Goal: Information Seeking & Learning: Learn about a topic

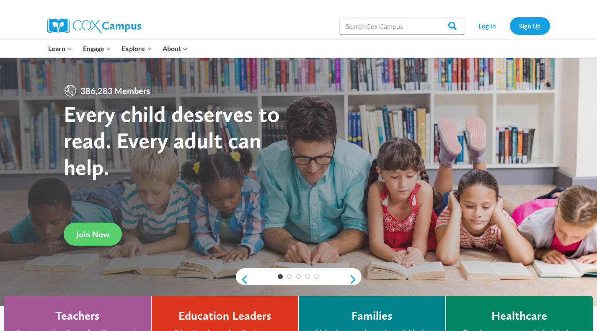
click at [225, 279] on div at bounding box center [298, 182] width 597 height 248
click at [529, 31] on link "Sign Up" at bounding box center [530, 25] width 40 height 17
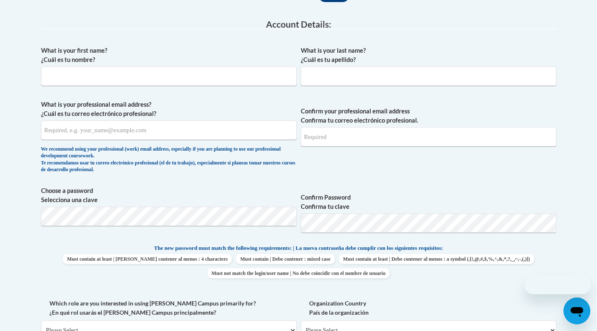
click at [207, 90] on div "What is your first name? ¿Cuál es tu nombre?" at bounding box center [169, 69] width 256 height 46
click at [189, 79] on input "What is your first name? ¿Cuál es tu nombre?" at bounding box center [169, 76] width 256 height 19
type input "Sarah"
click at [307, 85] on input "What is your last name? ¿Cuál es tu apellido?" at bounding box center [429, 76] width 256 height 19
type input "Kuchler"
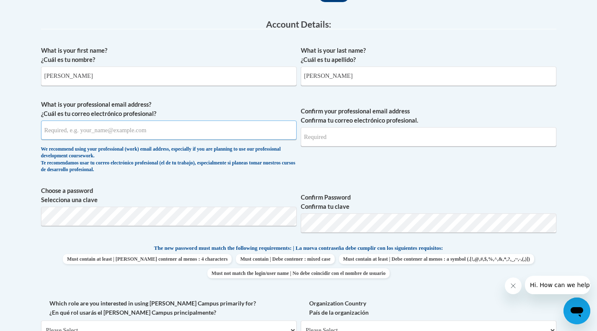
click at [212, 136] on input "What is your professional email address? ¿Cuál es tu correo electrónico profesi…" at bounding box center [169, 130] width 256 height 19
type input "skuchler@butl.erd"
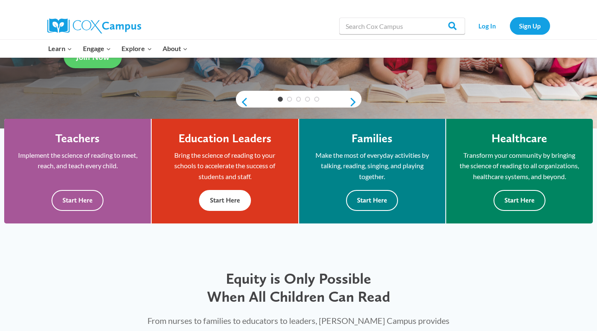
scroll to position [177, 0]
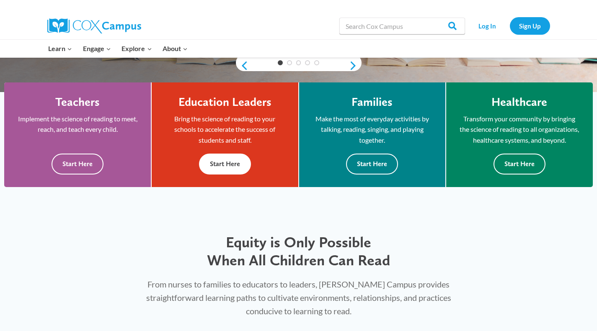
click at [228, 170] on button "Start Here" at bounding box center [225, 164] width 52 height 21
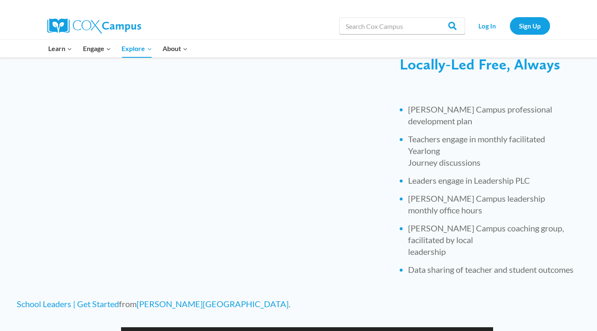
scroll to position [283, 0]
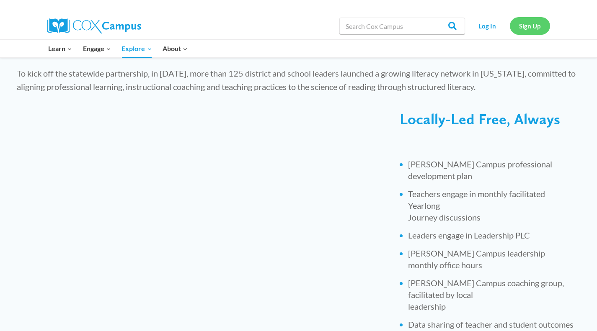
click at [527, 25] on link "Sign Up" at bounding box center [530, 25] width 40 height 17
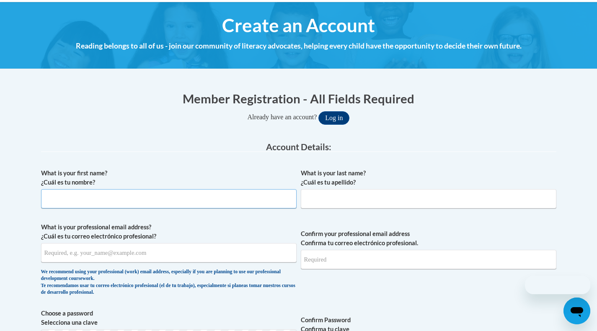
click at [186, 204] on input "What is your first name? ¿Cuál es tu nombre?" at bounding box center [169, 198] width 256 height 19
type input "Sarah"
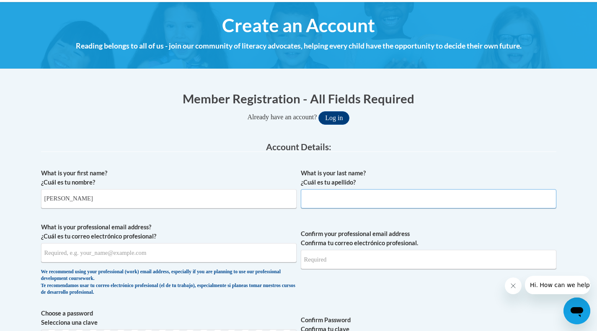
click at [331, 204] on input "What is your last name? ¿Cuál es tu apellido?" at bounding box center [429, 198] width 256 height 19
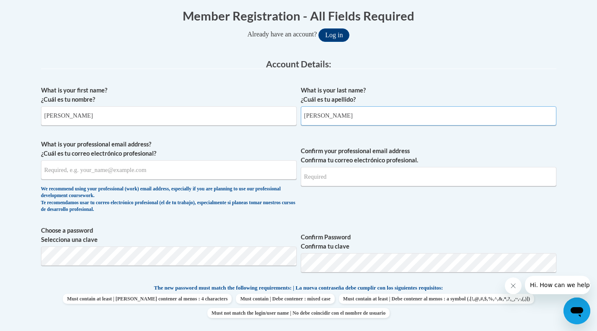
scroll to position [173, 0]
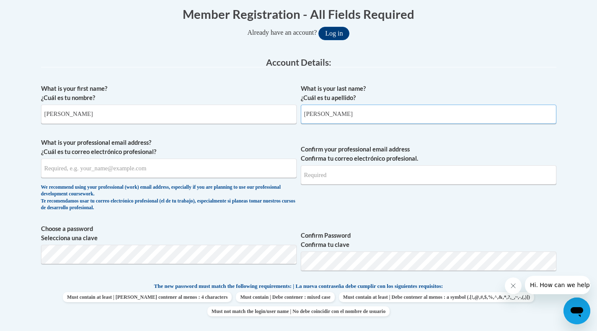
type input "Kuchler"
click at [159, 177] on input "What is your professional email address? ¿Cuál es tu correo electrónico profesi…" at bounding box center [169, 168] width 256 height 19
type input "skuchler@butler.edu"
click at [315, 172] on input "Confirm your professional email address Confirma tu correo electrónico profesio…" at bounding box center [429, 174] width 256 height 19
type input "e"
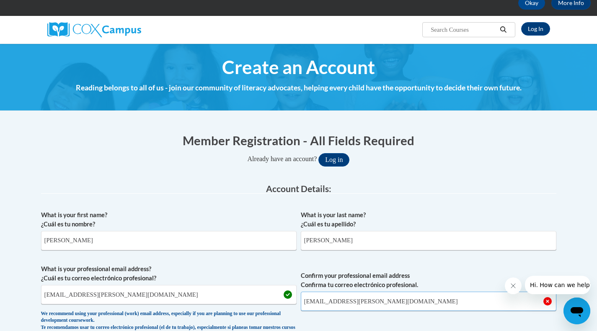
scroll to position [0, 0]
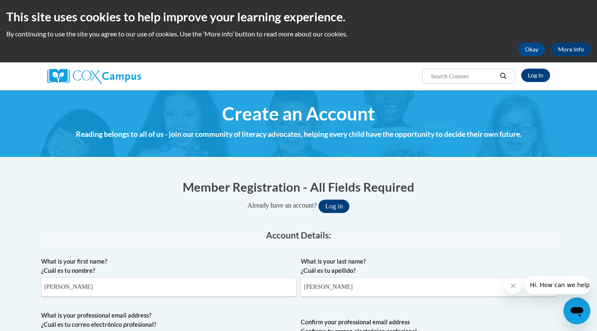
type input "skuchler@butler.edu"
click at [114, 76] on img at bounding box center [94, 76] width 94 height 15
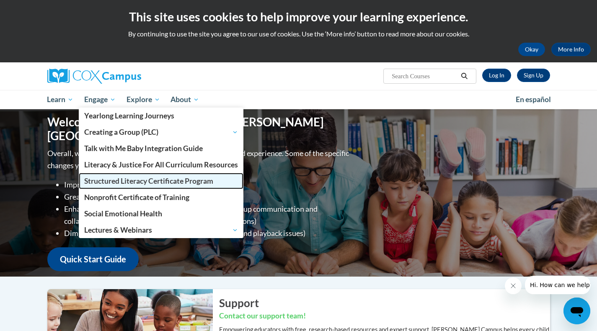
click at [128, 179] on span "Structured Literacy Certificate Program" at bounding box center [148, 181] width 129 height 9
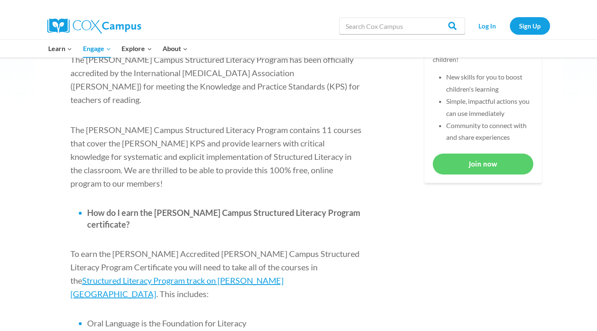
scroll to position [390, 0]
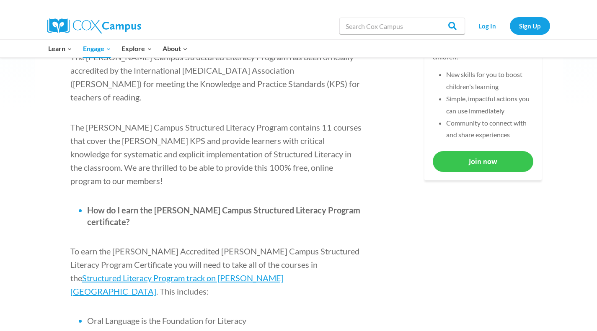
click at [477, 155] on link "Join now" at bounding box center [483, 161] width 101 height 21
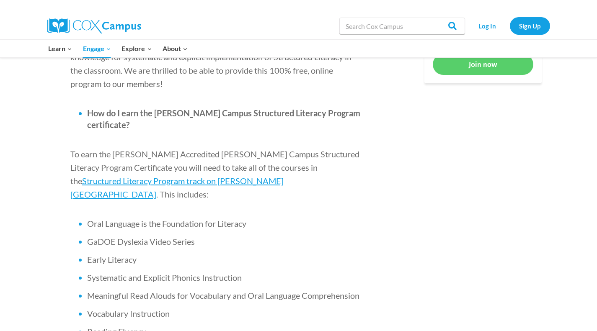
scroll to position [467, 0]
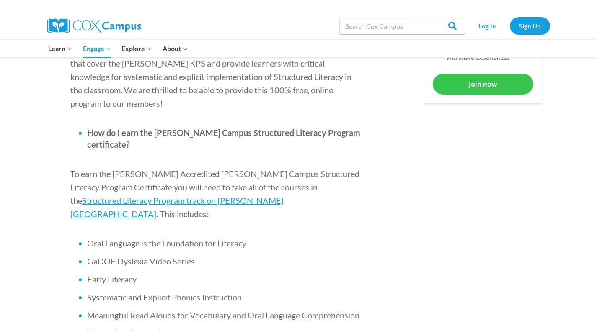
click at [493, 79] on link "Join now" at bounding box center [483, 84] width 101 height 21
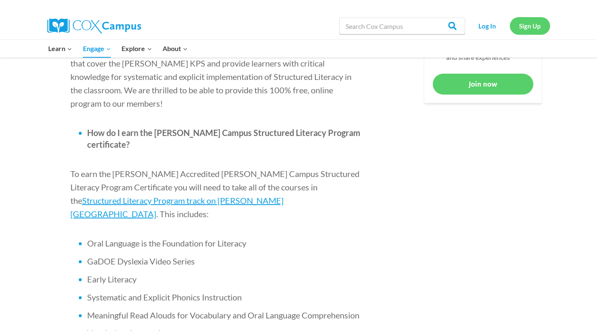
click at [529, 25] on link "Sign Up" at bounding box center [530, 25] width 40 height 17
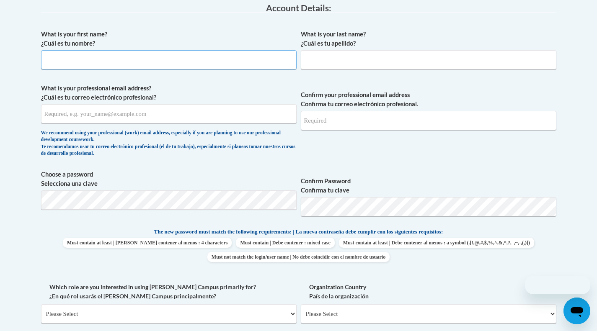
click at [170, 59] on input "What is your first name? ¿Cuál es tu nombre?" at bounding box center [169, 59] width 256 height 19
type input "Sarah"
click at [356, 66] on input "What is your last name? ¿Cuál es tu apellido?" at bounding box center [429, 59] width 256 height 19
type input "Kuchler"
click at [264, 117] on input "What is your professional email address? ¿Cuál es tu correo electrónico profesi…" at bounding box center [169, 113] width 256 height 19
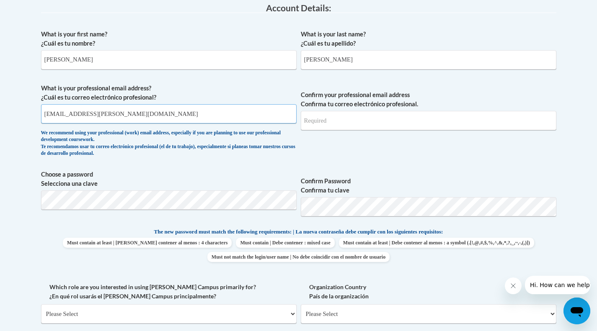
type input "skuchler@butler.edu"
click at [331, 115] on input "Confirm your professional email address Confirma tu correo electrónico profesio…" at bounding box center [429, 120] width 256 height 19
type input "skuchler@butler.edu"
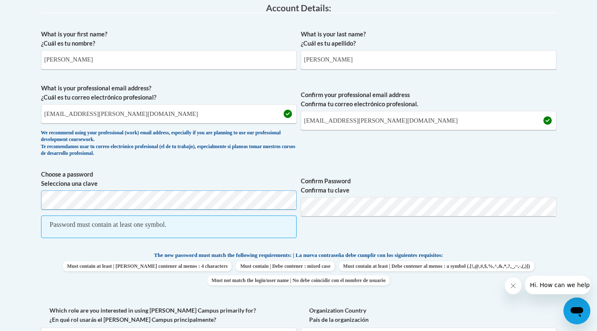
click at [0, 207] on body "This site uses cookies to help improve your learning experience. By continuing …" at bounding box center [298, 296] width 597 height 1046
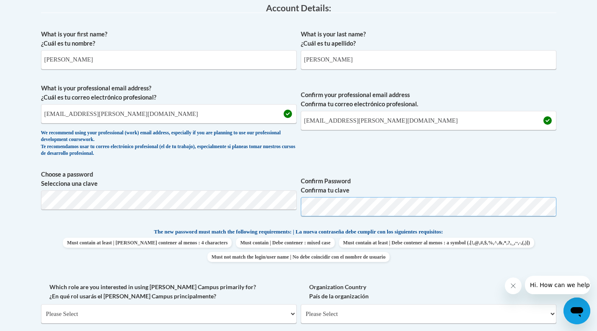
click at [228, 208] on span "Choose a password Selecciona una clave Confirm Password Confirma tu clave" at bounding box center [298, 196] width 515 height 53
click at [442, 181] on label "Confirm Password Confirma tu clave" at bounding box center [429, 186] width 256 height 18
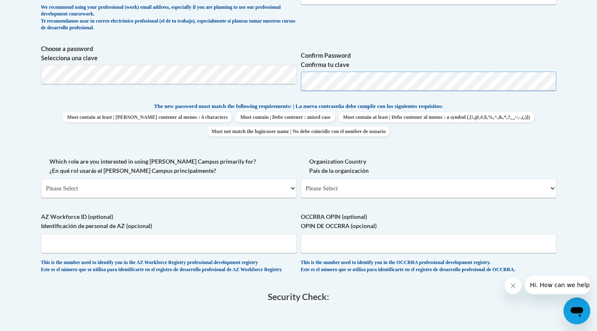
scroll to position [359, 0]
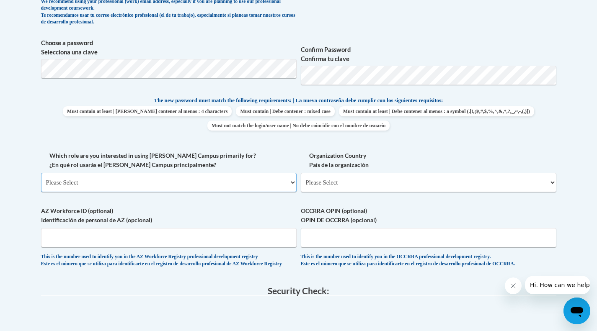
click at [198, 179] on select "Please Select College/University | Colegio/Universidad Community/Nonprofit Part…" at bounding box center [169, 182] width 256 height 19
select select "5a18ea06-2b54-4451-96f2-d152daf9eac5"
click at [41, 173] on select "Please Select College/University | Colegio/Universidad Community/Nonprofit Part…" at bounding box center [169, 182] width 256 height 19
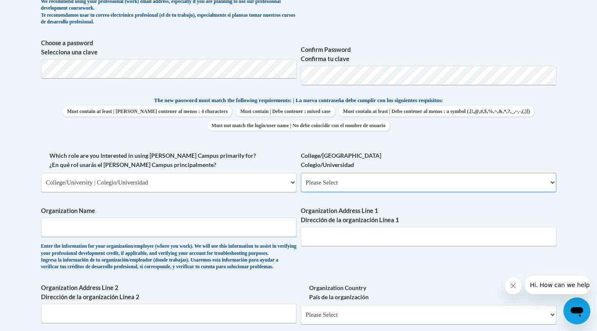
click at [337, 181] on select "Please Select College/University Staff | Empleado universitario College/Univers…" at bounding box center [429, 182] width 256 height 19
select select "99b32b07-cffc-426c-8bf6-0cd77760d84b"
click at [301, 173] on select "Please Select College/University Staff | Empleado universitario College/Univers…" at bounding box center [429, 182] width 256 height 19
click at [258, 236] on input "Organization Name" at bounding box center [169, 227] width 256 height 19
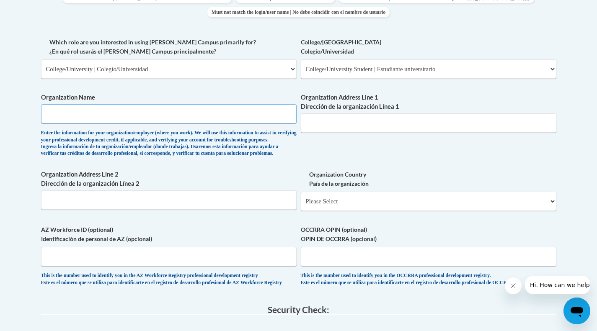
scroll to position [473, 0]
type input "Butler University"
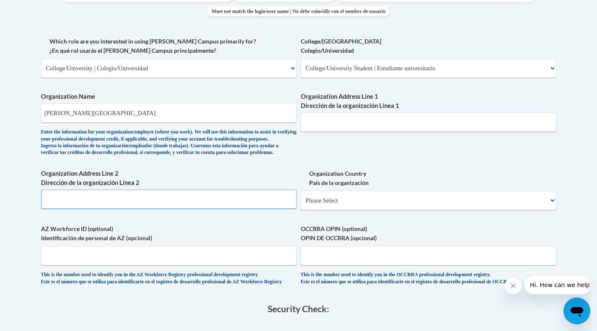
click at [208, 208] on input "Organization Address Line 2 Dirección de la organización Línea 2" at bounding box center [169, 199] width 256 height 19
type input "4600 Sunset Avenue, Indianapolis, IN 46208"
click at [332, 210] on select "Please Select United States | Estados Unidos Outside of the United States | Fue…" at bounding box center [429, 200] width 256 height 19
select select "ad49bcad-a171-4b2e-b99c-48b446064914"
click at [301, 204] on select "Please Select United States | Estados Unidos Outside of the United States | Fue…" at bounding box center [429, 200] width 256 height 19
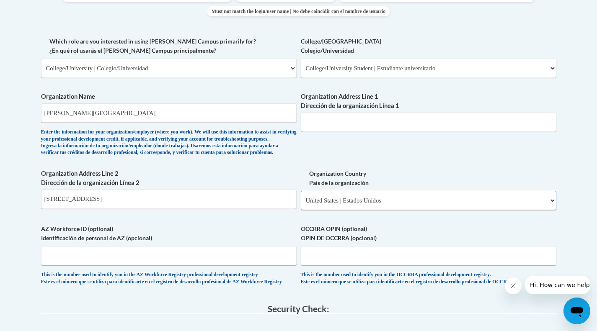
select select
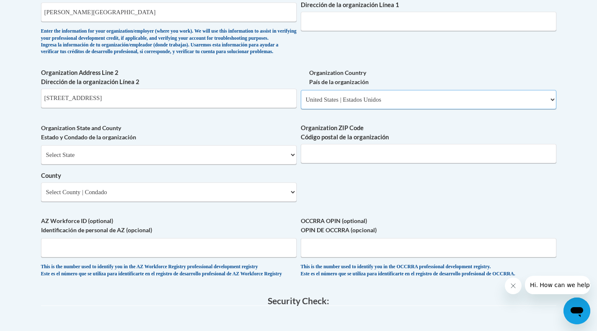
scroll to position [575, 0]
drag, startPoint x: 211, startPoint y: 121, endPoint x: 158, endPoint y: 116, distance: 53.4
click at [158, 114] on div "Organization Address Line 2 Dirección de la organización Línea 2 4600 Sunset Av…" at bounding box center [169, 91] width 256 height 46
drag, startPoint x: 173, startPoint y: 112, endPoint x: 138, endPoint y: 112, distance: 35.2
click at [138, 108] on input "4600 Sunset Avenue, Indianapolis, IN 46208" at bounding box center [169, 97] width 256 height 19
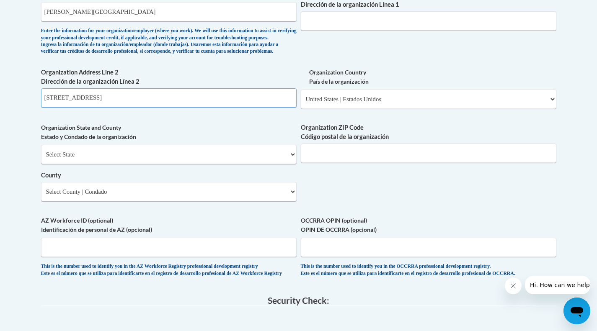
type input "4600 Sunset Avenue, Indianapolis"
click at [155, 164] on select "Select State Alabama Alaska Arizona Arkansas California Colorado Connecticut De…" at bounding box center [169, 154] width 256 height 19
select select "Indiana"
click at [41, 159] on select "Select State Alabama Alaska Arizona Arkansas California Colorado Connecticut De…" at bounding box center [169, 154] width 256 height 19
click at [335, 163] on input "Organization ZIP Code Código postal de la organización" at bounding box center [429, 153] width 256 height 19
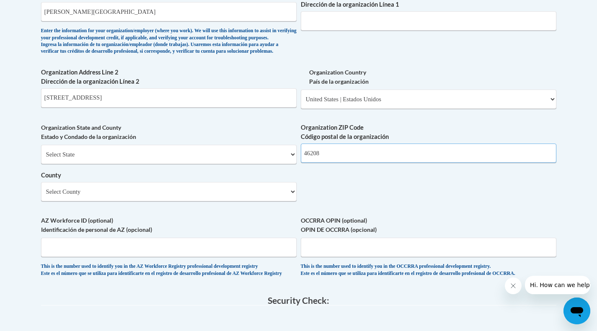
type input "46208"
click at [266, 201] on select "Select County Adams Allen Bartholomew Benton Blackford Boone Brown Carroll Cass…" at bounding box center [169, 191] width 256 height 19
select select "Marion"
click at [41, 196] on select "Select County Adams Allen Bartholomew Benton Blackford Boone Brown Carroll Cass…" at bounding box center [169, 191] width 256 height 19
click at [188, 253] on input "AZ Workforce ID (optional) Identificación de personal de AZ (opcional)" at bounding box center [169, 247] width 256 height 19
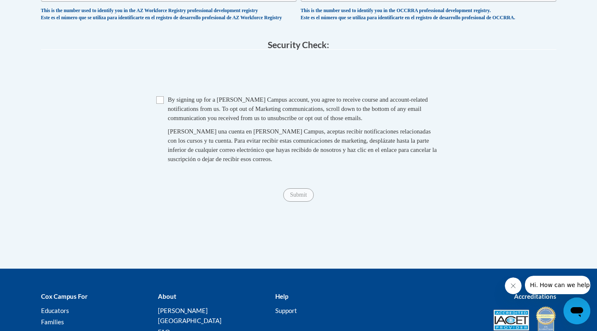
scroll to position [832, 0]
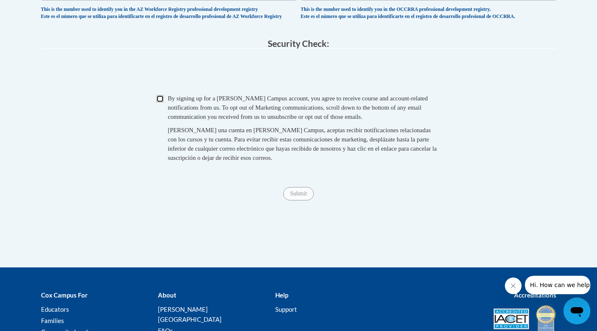
click at [162, 103] on input "Checkbox" at bounding box center [160, 99] width 8 height 8
checkbox input "true"
click at [304, 201] on input "Submit" at bounding box center [298, 193] width 30 height 13
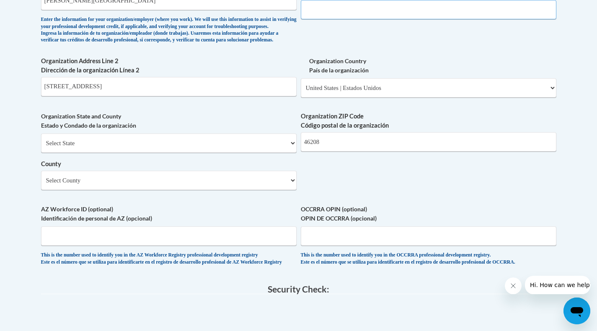
scroll to position [468, 0]
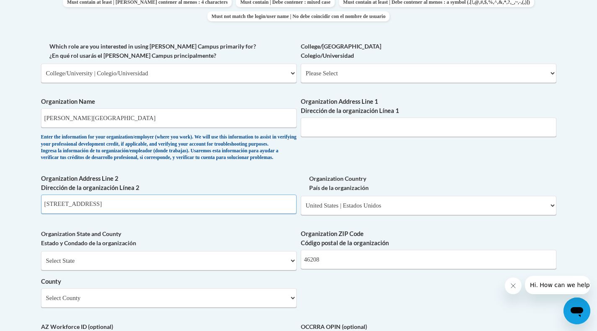
drag, startPoint x: 152, startPoint y: 220, endPoint x: 0, endPoint y: 229, distance: 152.3
click at [0, 229] on body "This site uses cookies to help improve your learning experience. By continuing …" at bounding box center [298, 156] width 597 height 1248
click at [349, 124] on input "Organization Address Line 1 Dirección de la organización Línea 1" at bounding box center [429, 127] width 256 height 19
paste input "4600 Sunset Avenue, Indianapolis"
type input "4600 Sunset Avenue, Indianapolis"
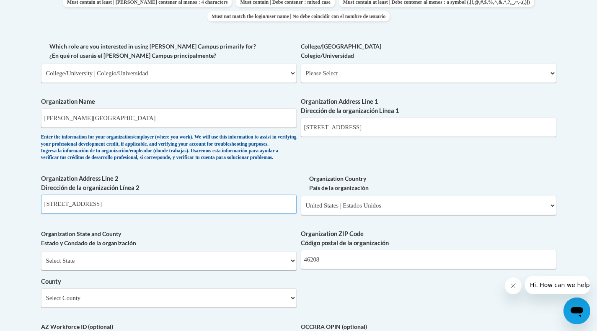
drag, startPoint x: 147, startPoint y: 221, endPoint x: 0, endPoint y: 217, distance: 146.7
click at [0, 217] on body "This site uses cookies to help improve your learning experience. By continuing …" at bounding box center [298, 156] width 597 height 1248
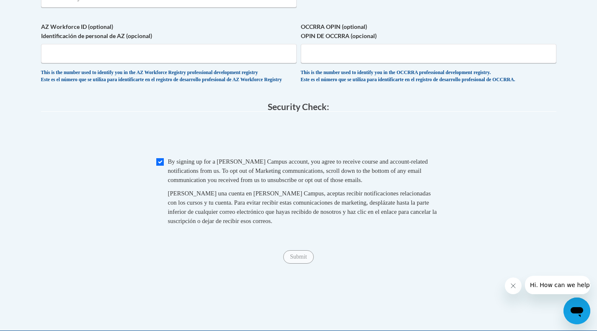
scroll to position [927, 0]
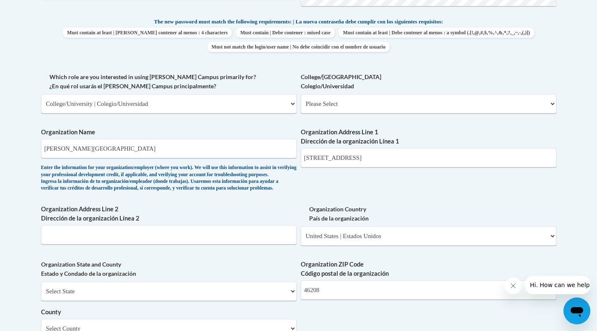
scroll to position [437, 0]
drag, startPoint x: 430, startPoint y: 155, endPoint x: 359, endPoint y: 160, distance: 71.9
click at [359, 160] on input "4600 Sunset Avenue, Indianapolis" at bounding box center [429, 158] width 256 height 19
type input "4600 Sunset Avenue"
click at [183, 245] on input "Organization Address Line 2 Dirección de la organización Línea 2" at bounding box center [169, 235] width 256 height 19
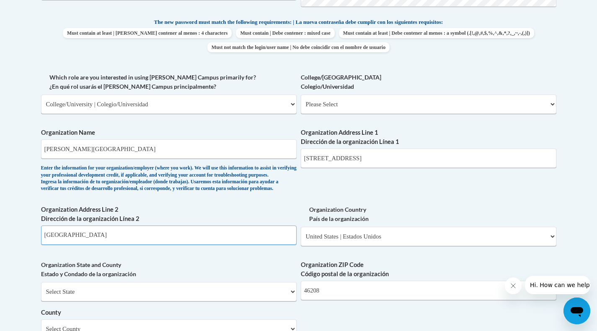
type input "Indianapolis"
click at [207, 217] on div "What is your first name? ¿Cuál es tu nombre? Sarah What is your last name? ¿Cuá…" at bounding box center [298, 119] width 515 height 607
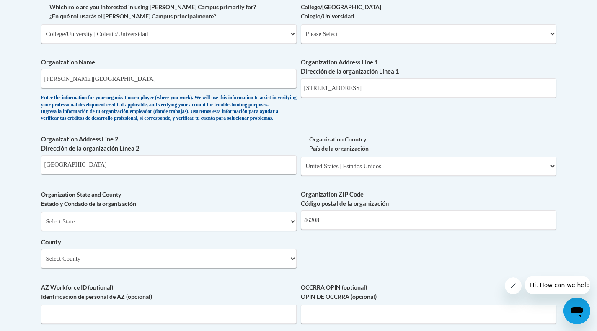
scroll to position [347, 0]
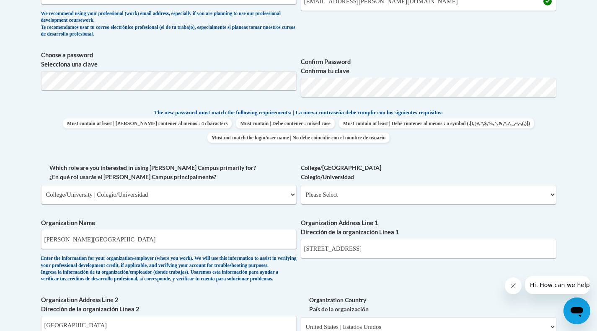
click at [403, 262] on div "Organization Address Line 1 Dirección de la organización Línea 1 4600 Sunset Av…" at bounding box center [429, 242] width 256 height 46
click at [397, 257] on input "4600 Sunset Avenue" at bounding box center [429, 248] width 256 height 19
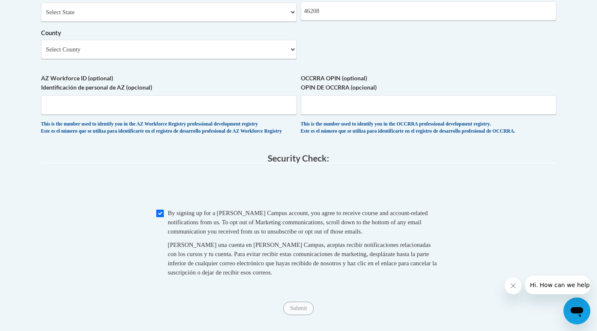
scroll to position [832, 0]
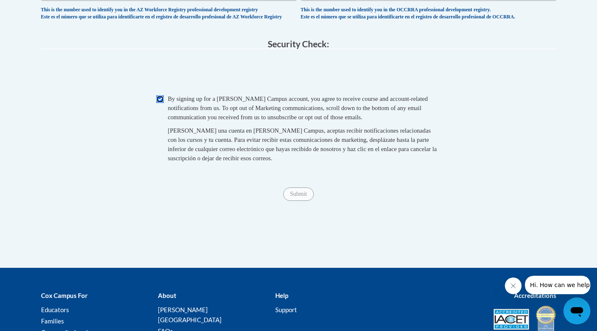
click at [163, 103] on input "Checkbox" at bounding box center [160, 100] width 8 height 8
checkbox input "true"
click at [299, 201] on input "Submit" at bounding box center [298, 194] width 30 height 13
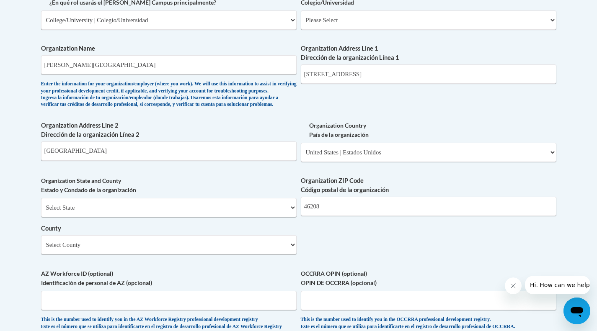
scroll to position [521, 0]
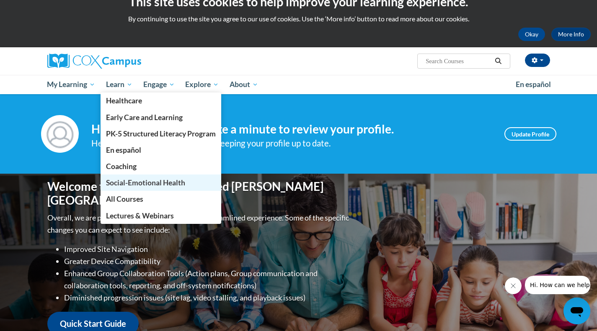
scroll to position [15, 0]
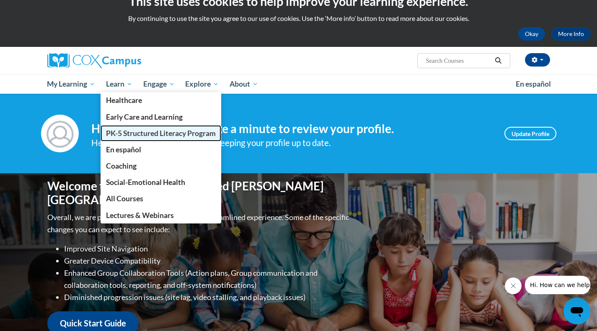
click at [191, 132] on span "PK-5 Structured Literacy Program" at bounding box center [161, 133] width 110 height 9
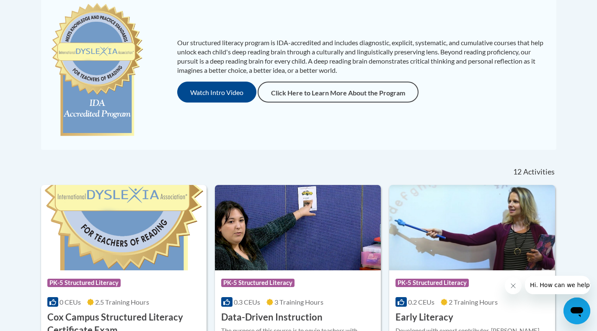
scroll to position [199, 0]
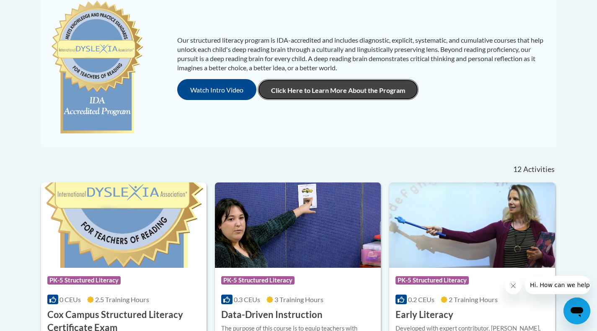
click at [351, 90] on link "Click Here to Learn More About the Program" at bounding box center [338, 89] width 161 height 21
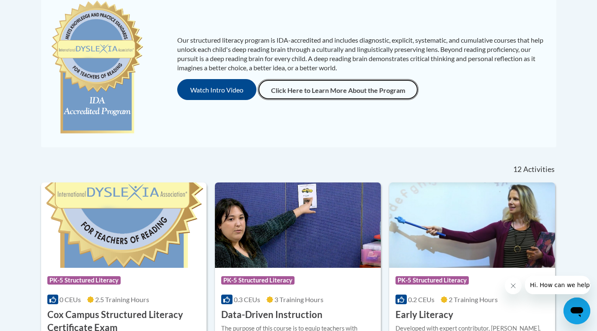
scroll to position [0, 0]
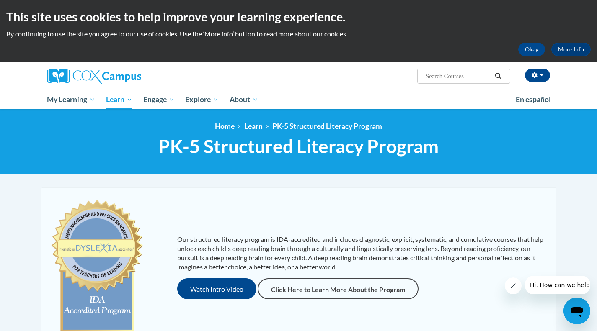
click at [529, 58] on div "This site uses cookies to help improve your learning experience. By continuing …" at bounding box center [298, 31] width 597 height 62
click at [527, 49] on button "Okay" at bounding box center [531, 49] width 27 height 13
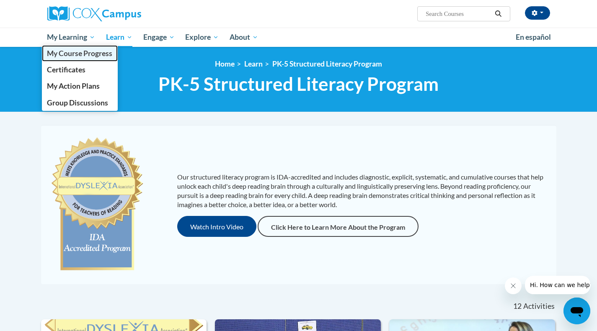
click at [83, 55] on span "My Course Progress" at bounding box center [79, 53] width 65 height 9
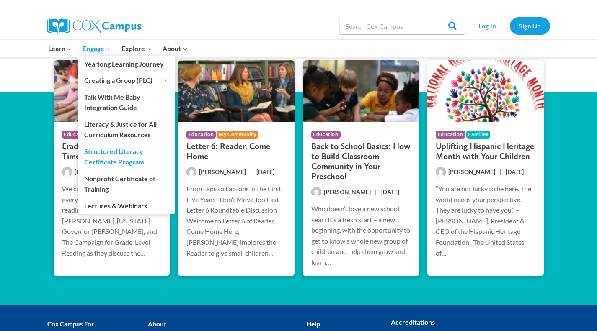
scroll to position [1587, 0]
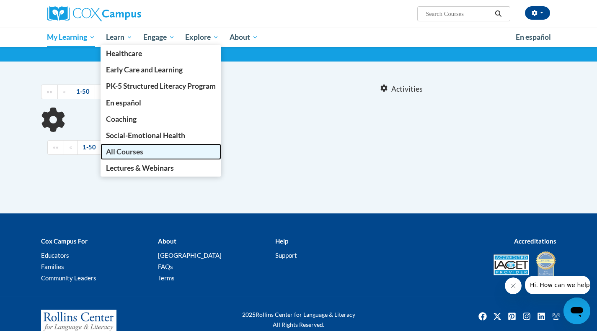
click at [129, 150] on span "All Courses" at bounding box center [124, 151] width 37 height 9
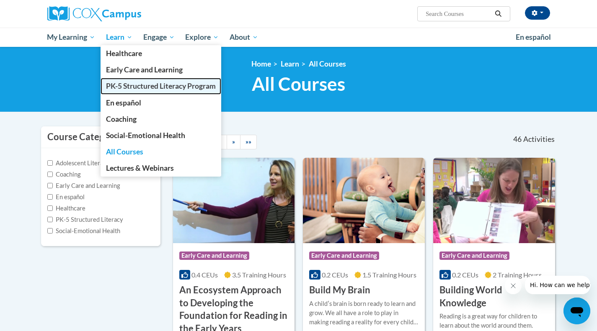
click at [142, 88] on span "PK-5 Structured Literacy Program" at bounding box center [161, 86] width 110 height 9
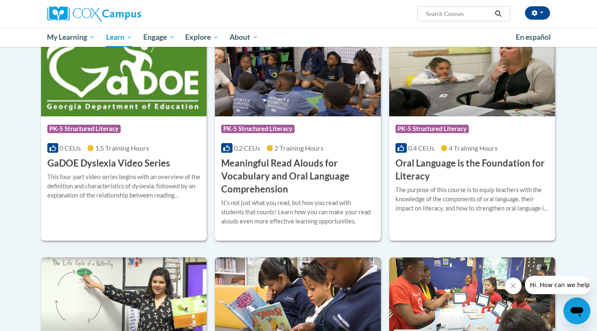
scroll to position [493, 0]
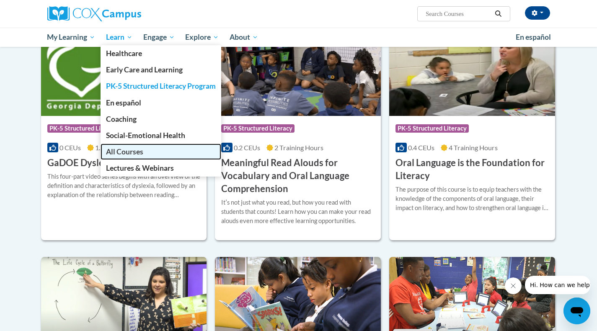
click at [152, 150] on link "All Courses" at bounding box center [161, 152] width 121 height 16
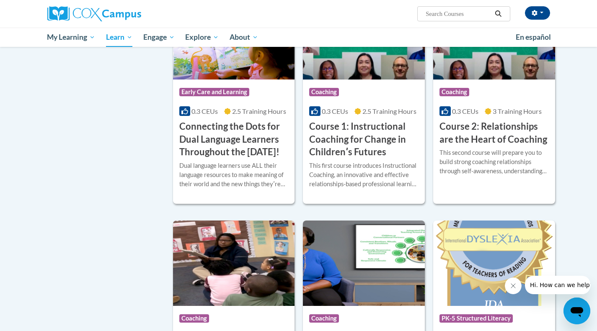
scroll to position [485, 0]
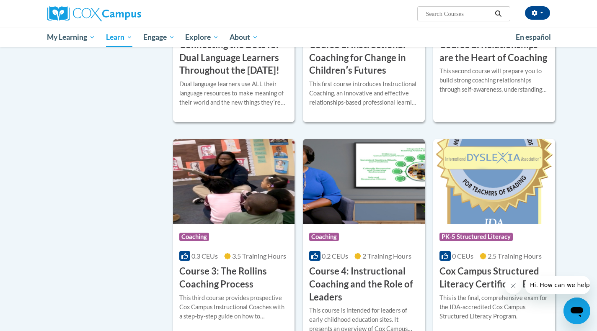
click at [447, 14] on input "Search..." at bounding box center [458, 14] width 67 height 10
type input "oral language overview"
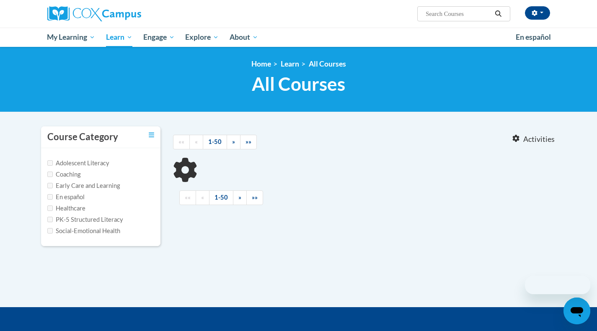
type input "oral language overview"
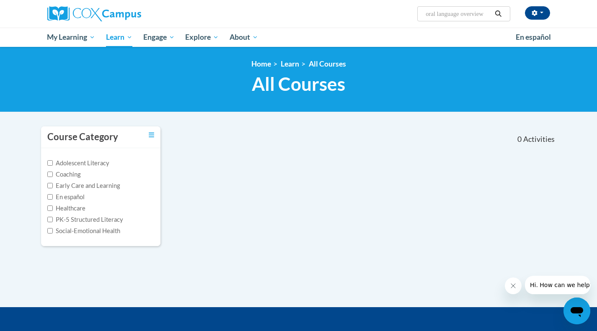
click at [467, 5] on div "[PERSON_NAME] (Eastern Daylight Time GMT-0400 ) My Profile Inbox My Transcripts…" at bounding box center [384, 10] width 343 height 21
click at [473, 11] on input "oral language overview" at bounding box center [458, 14] width 67 height 10
drag, startPoint x: 493, startPoint y: 13, endPoint x: 415, endPoint y: 14, distance: 78.3
click at [415, 14] on div "[PERSON_NAME] (Eastern Daylight Time GMT-0400 ) My Profile Inbox My Transcripts…" at bounding box center [384, 10] width 343 height 21
drag, startPoint x: 426, startPoint y: 14, endPoint x: 507, endPoint y: 10, distance: 81.0
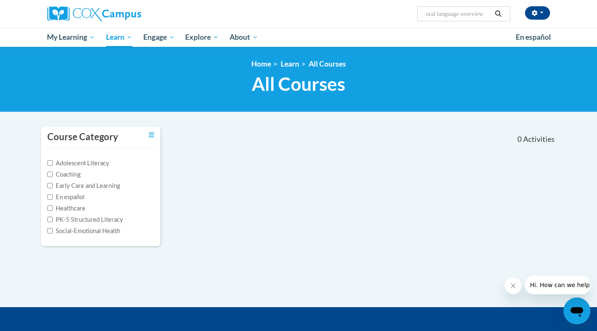
click at [507, 10] on span "Search Search... oral language overview" at bounding box center [463, 13] width 93 height 15
type input "l"
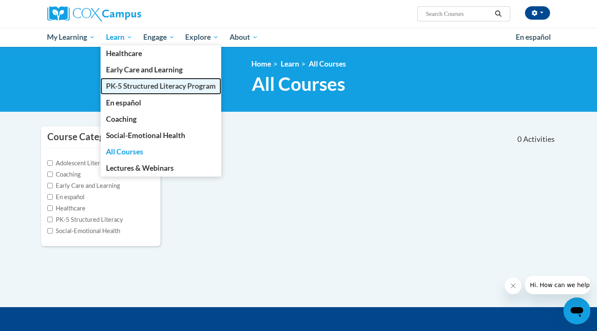
click at [151, 88] on span "PK-5 Structured Literacy Program" at bounding box center [161, 86] width 110 height 9
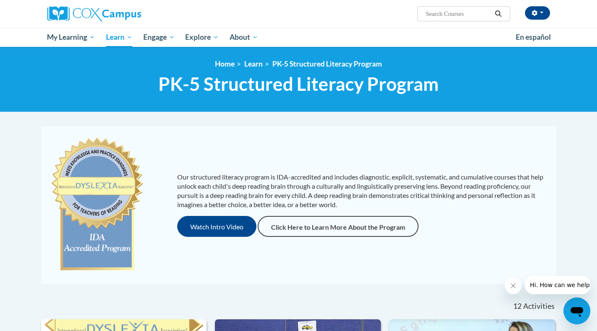
click at [442, 13] on input "Search..." at bounding box center [458, 14] width 67 height 10
type input "oral language is the foundation for literacy"
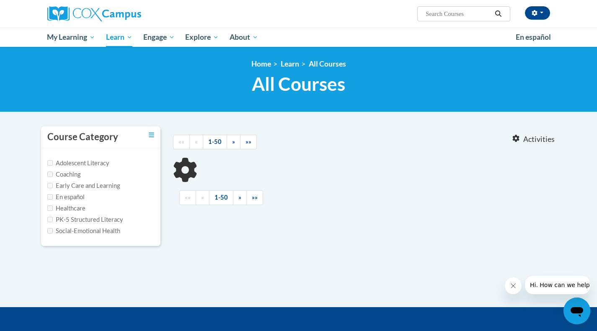
type input "oral language is the foundation for literacy"
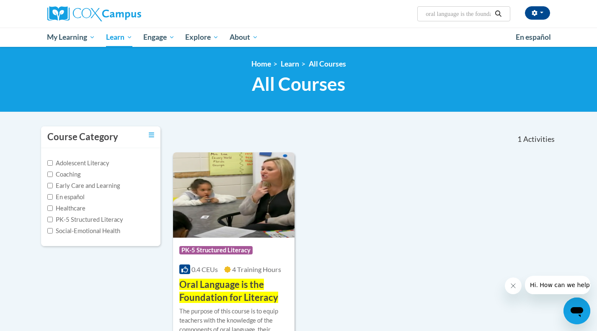
scroll to position [108, 0]
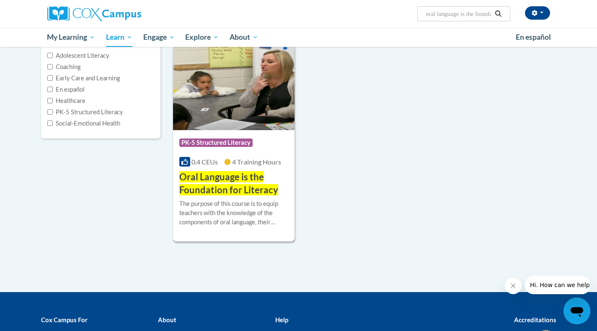
click at [266, 167] on div "Course Category: PK-5 Structured Literacy 0.4 CEUs 4 Training Hours COURSE Oral…" at bounding box center [234, 163] width 122 height 67
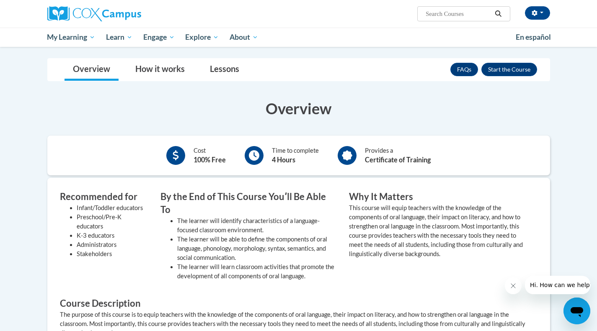
scroll to position [138, 0]
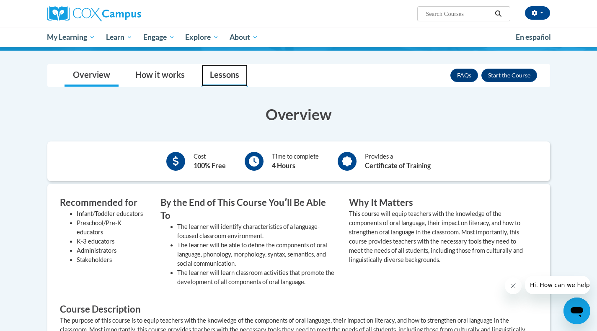
click at [234, 79] on link "Lessons" at bounding box center [224, 76] width 46 height 22
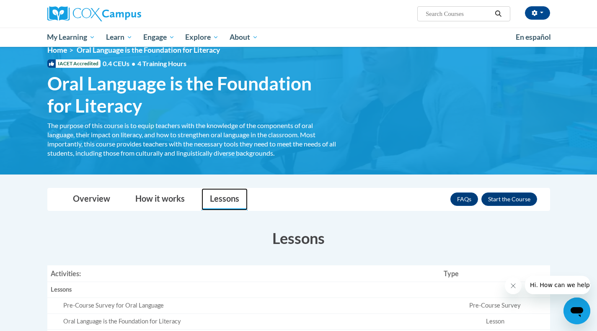
scroll to position [13, 0]
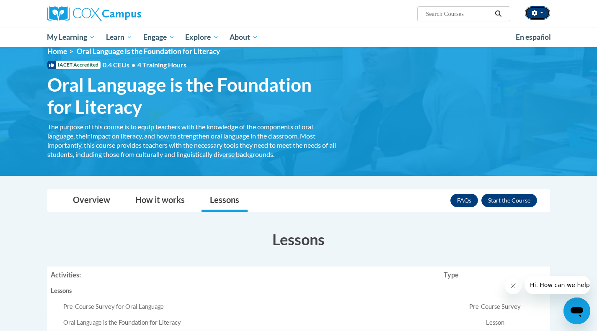
click at [537, 14] on button "button" at bounding box center [537, 12] width 25 height 13
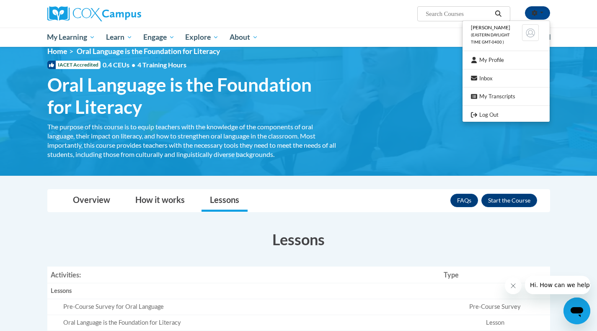
click at [403, 217] on div "Toggle navigation Overview How it works Lessons Resources FAQs Enroll Overview …" at bounding box center [298, 334] width 515 height 291
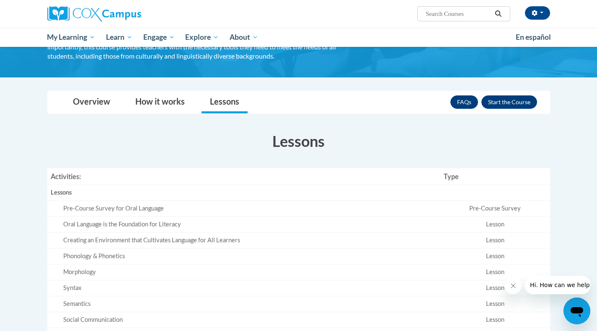
scroll to position [111, 0]
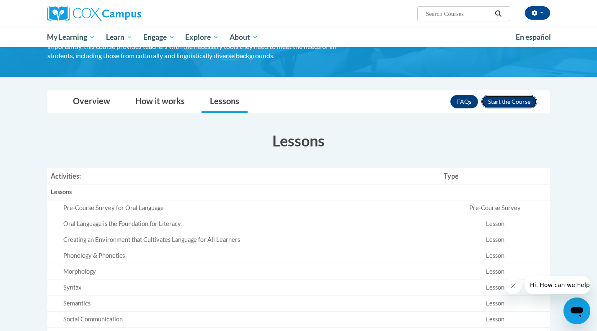
click at [517, 104] on button "Enroll" at bounding box center [509, 101] width 56 height 13
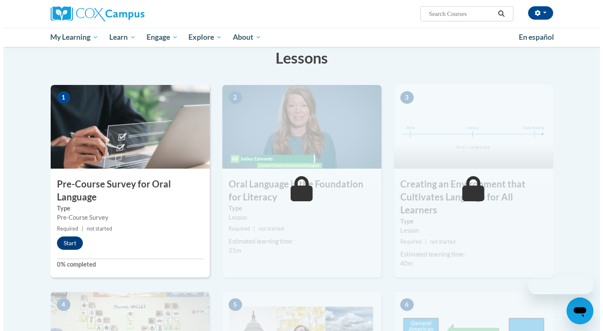
scroll to position [158, 0]
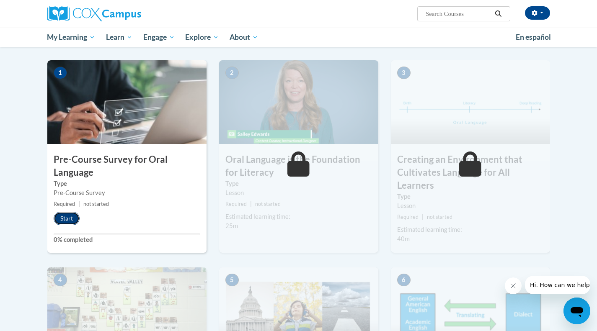
click at [70, 220] on button "Start" at bounding box center [67, 218] width 26 height 13
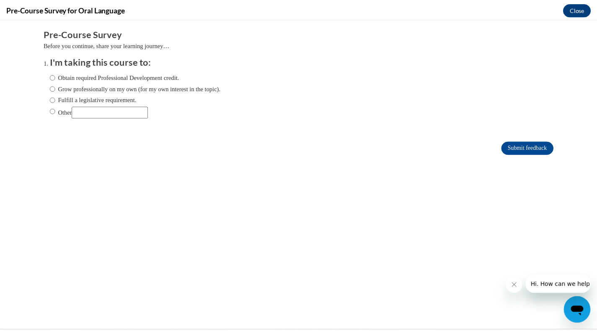
scroll to position [0, 0]
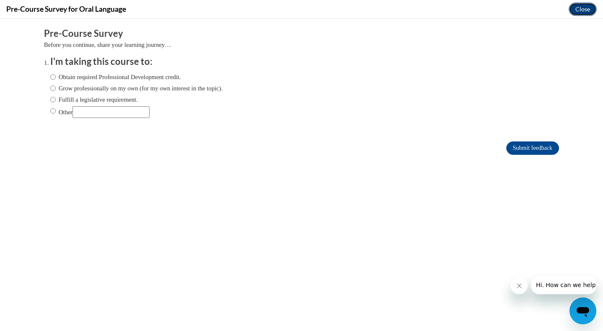
click at [587, 13] on button "Close" at bounding box center [583, 9] width 28 height 13
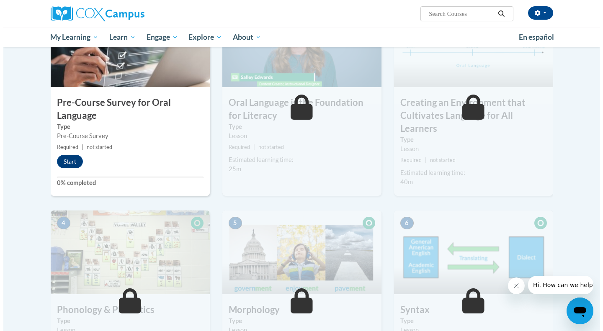
scroll to position [214, 0]
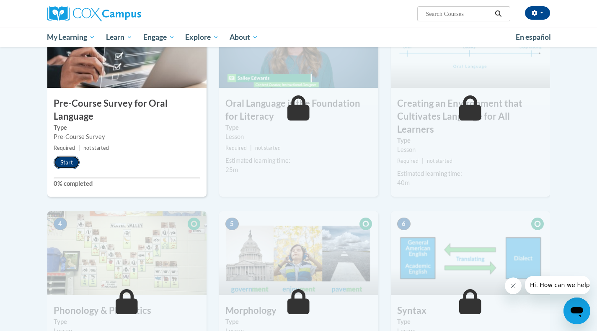
click at [59, 158] on button "Start" at bounding box center [67, 162] width 26 height 13
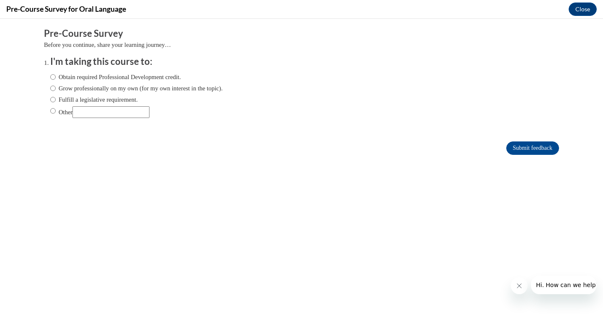
scroll to position [0, 0]
click at [50, 111] on input "Other" at bounding box center [52, 110] width 5 height 9
radio input "true"
click at [524, 146] on input "Submit feedback" at bounding box center [532, 148] width 53 height 13
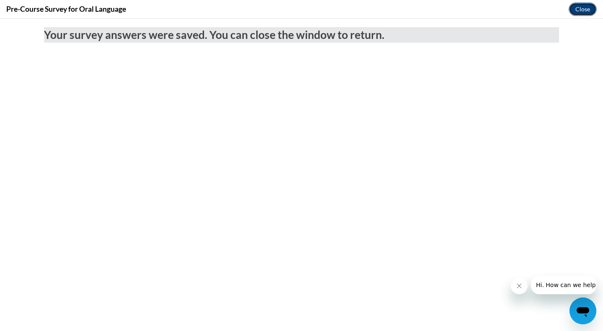
click at [588, 11] on button "Close" at bounding box center [583, 9] width 28 height 13
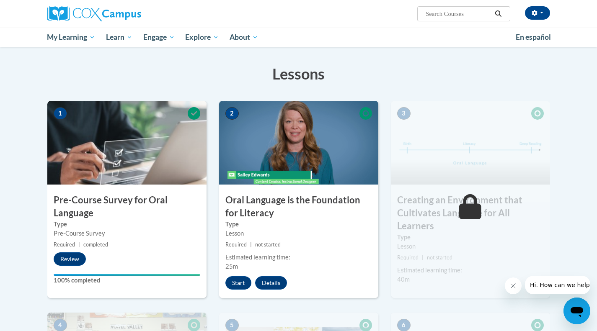
scroll to position [117, 0]
